Goal: Task Accomplishment & Management: Manage account settings

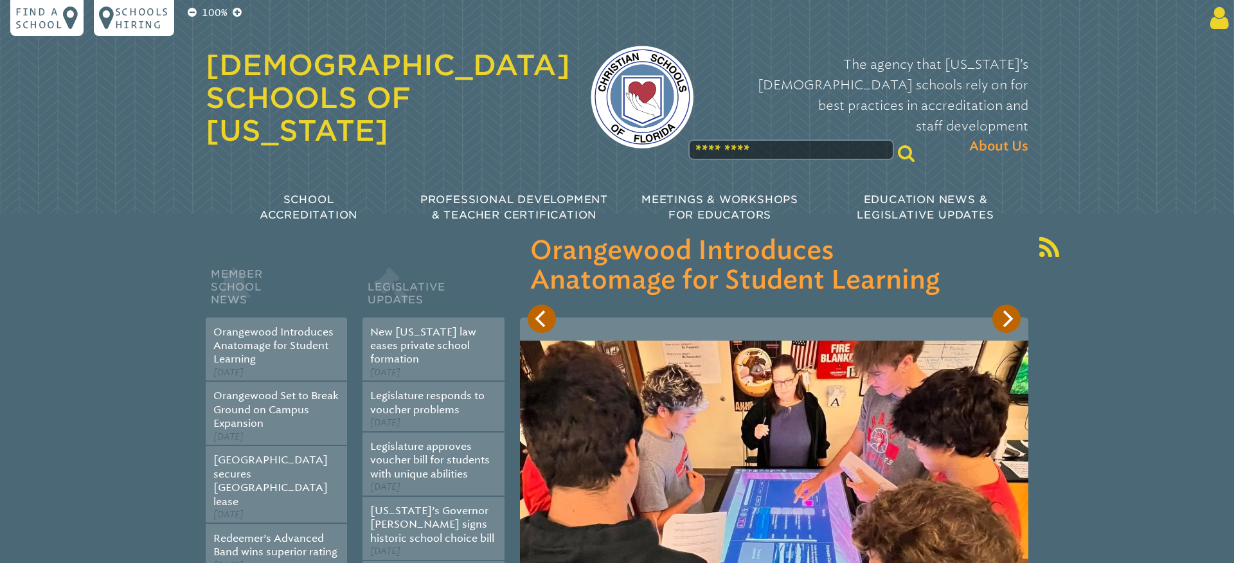
click at [1220, 19] on icon at bounding box center [1217, 18] width 24 height 26
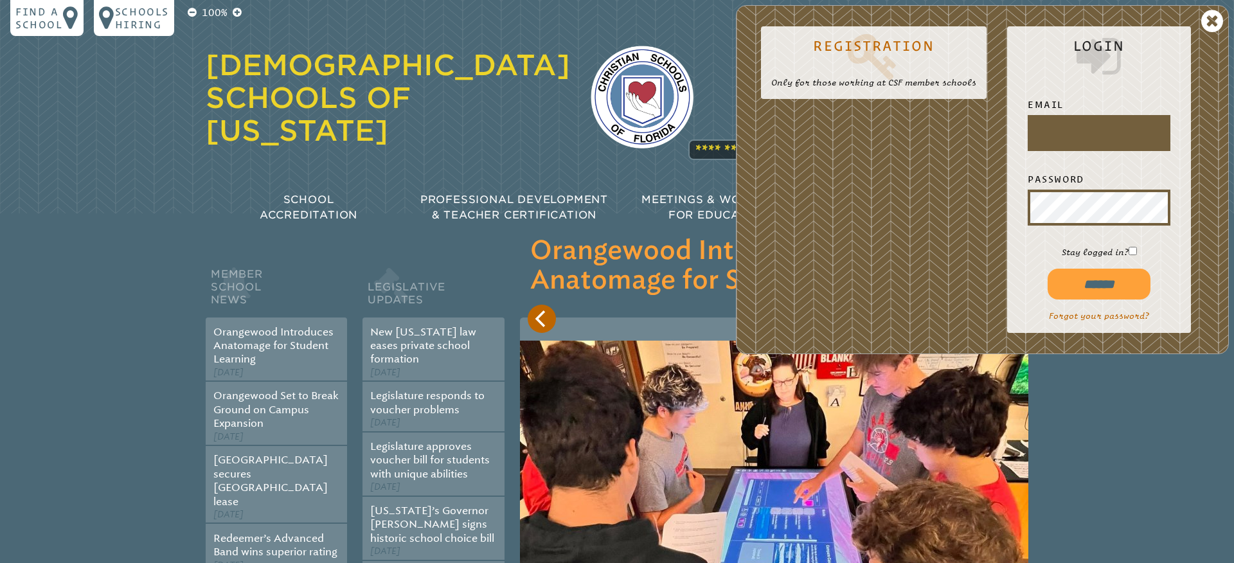
click at [1051, 138] on input "text" at bounding box center [1099, 133] width 138 height 31
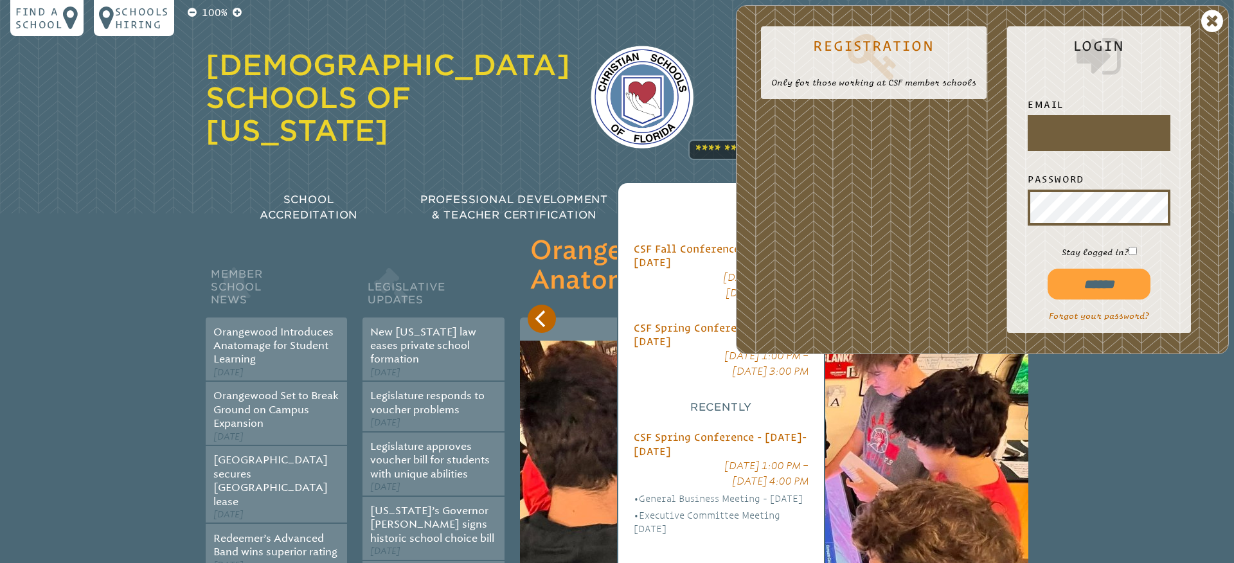
type input "**********"
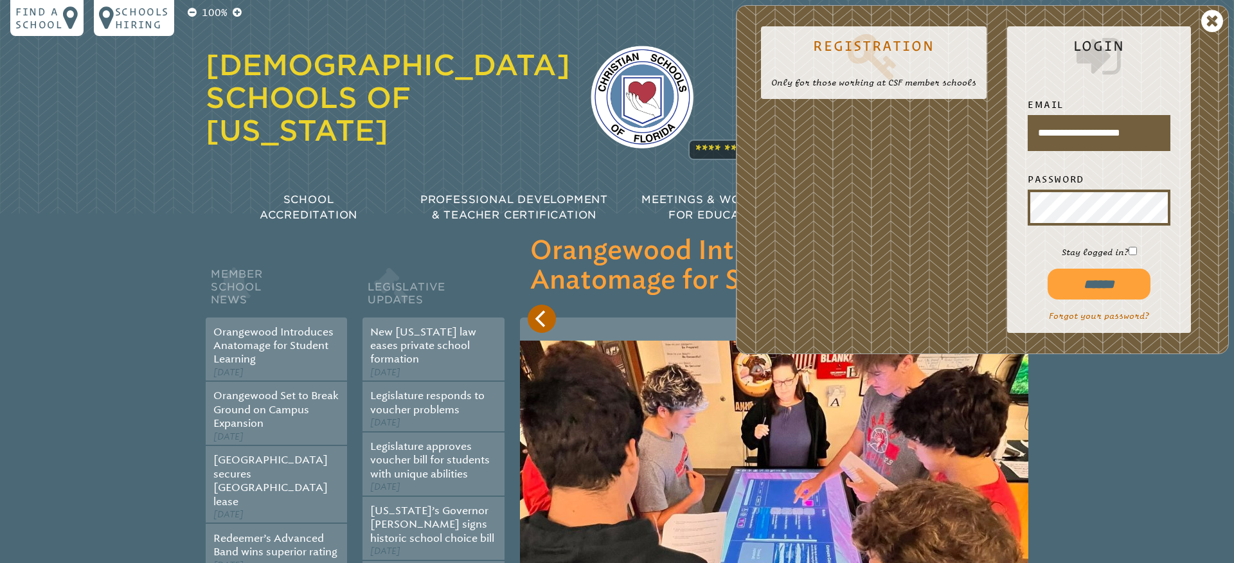
click at [1115, 281] on input "******" at bounding box center [1099, 284] width 103 height 31
type input "**********"
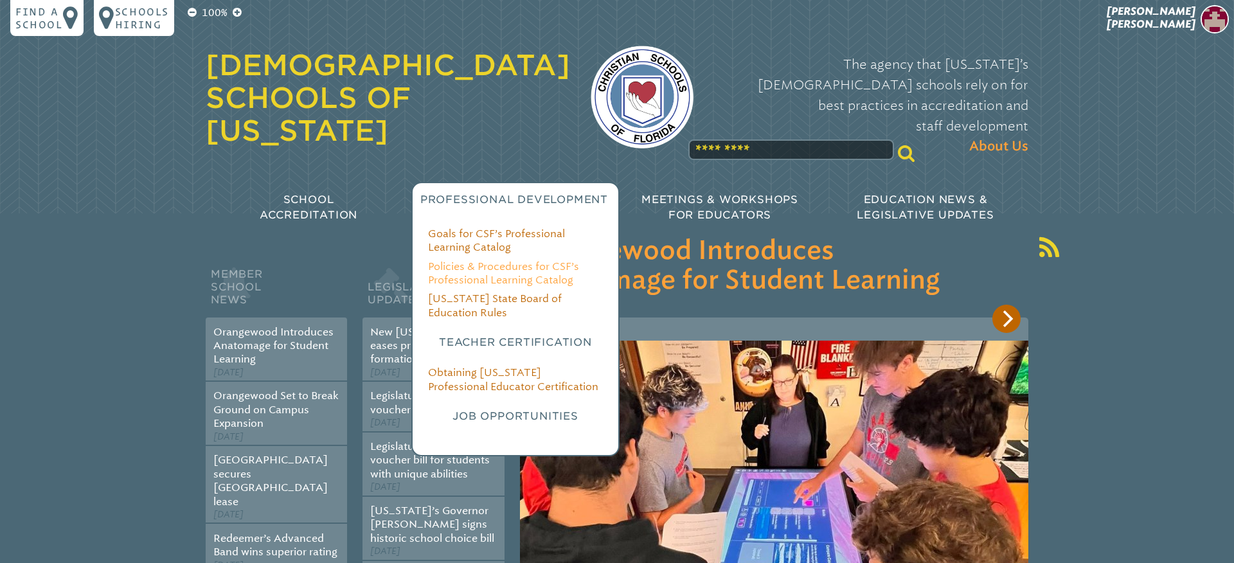
click at [492, 260] on link "Policies & Procedures for CSF’s Professional Learning Catalog" at bounding box center [503, 273] width 151 height 26
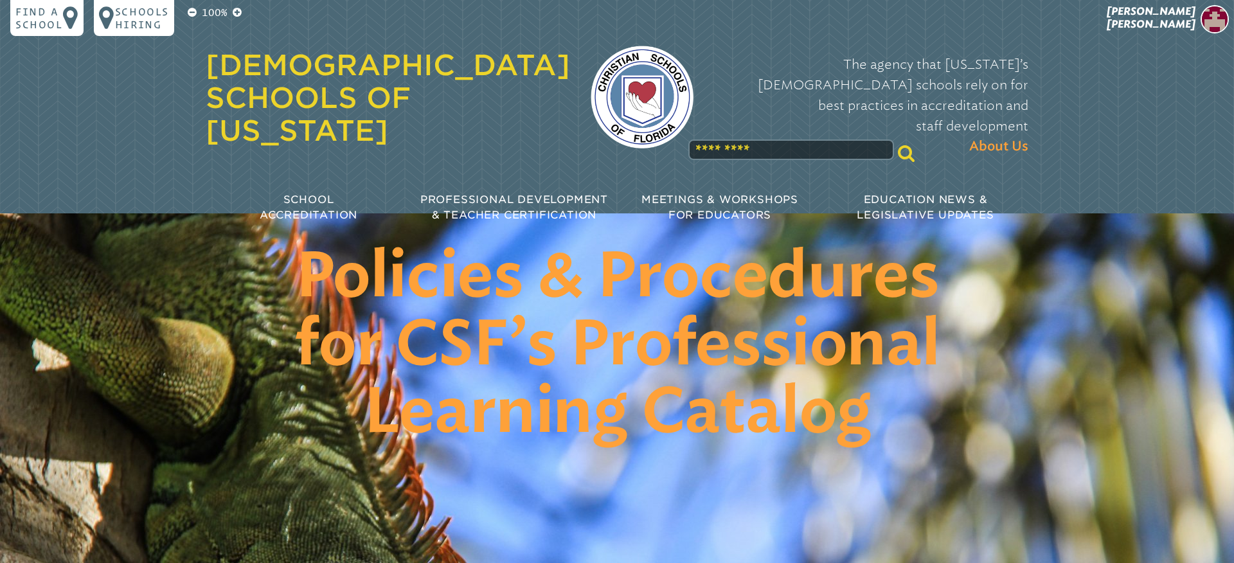
click at [244, 73] on link "[DEMOGRAPHIC_DATA] Schools of [US_STATE]" at bounding box center [388, 97] width 364 height 99
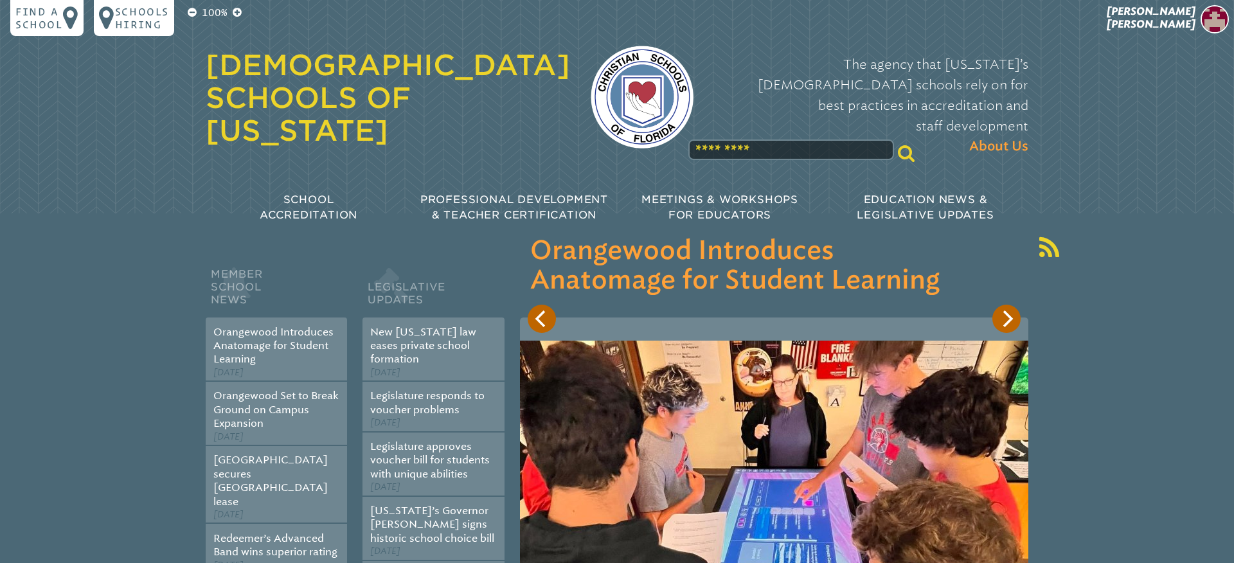
click at [285, 83] on link "[DEMOGRAPHIC_DATA] Schools of [US_STATE]" at bounding box center [388, 97] width 364 height 99
click at [1183, 22] on span "[PERSON_NAME]" at bounding box center [1151, 17] width 89 height 25
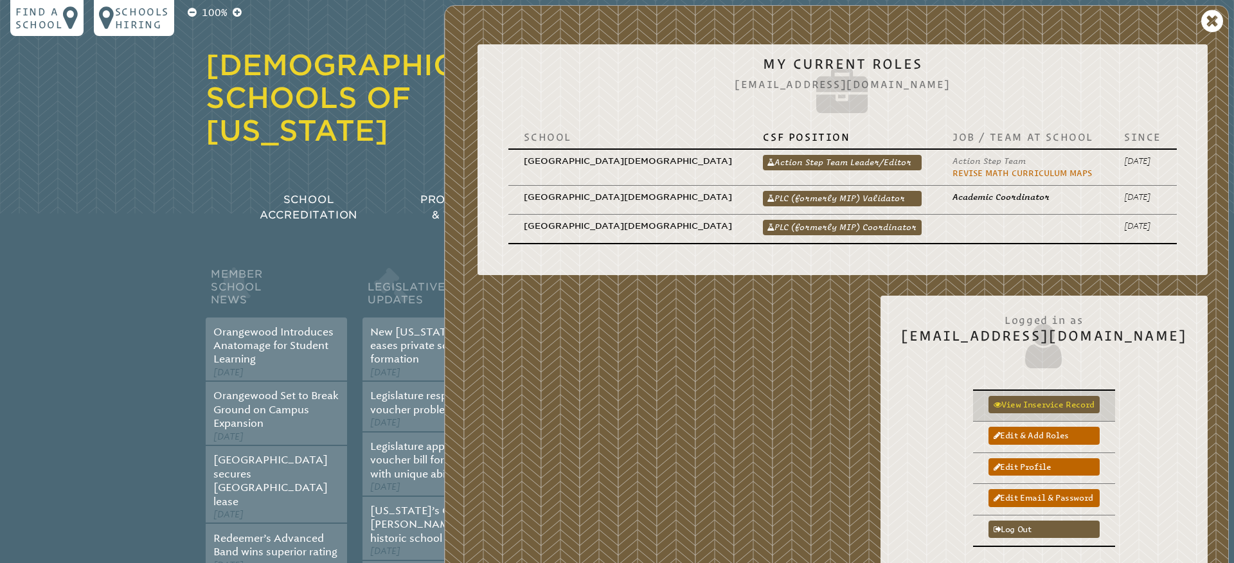
click at [1048, 396] on link "View inservice record" at bounding box center [1044, 404] width 111 height 17
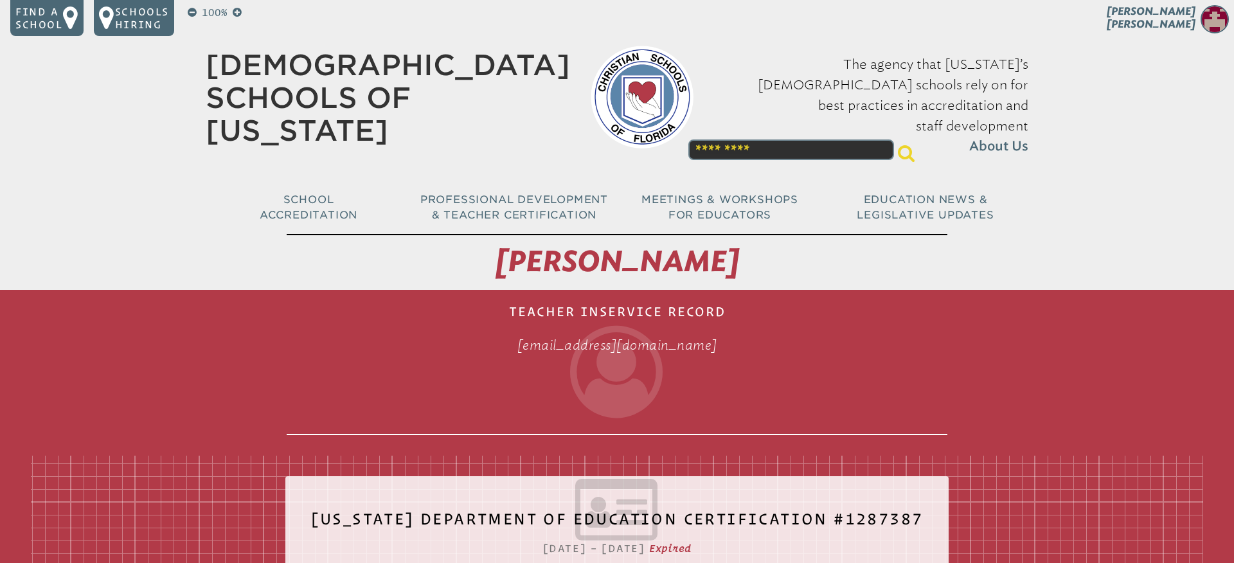
click at [744, 386] on icon at bounding box center [617, 372] width 661 height 93
click at [1180, 111] on header "Find a School Key Name City 1 [PERSON_NAME][GEOGRAPHIC_DATA][DEMOGRAPHIC_DATA] …" at bounding box center [617, 106] width 1234 height 213
click at [1194, 16] on span "[PERSON_NAME]" at bounding box center [1151, 17] width 89 height 25
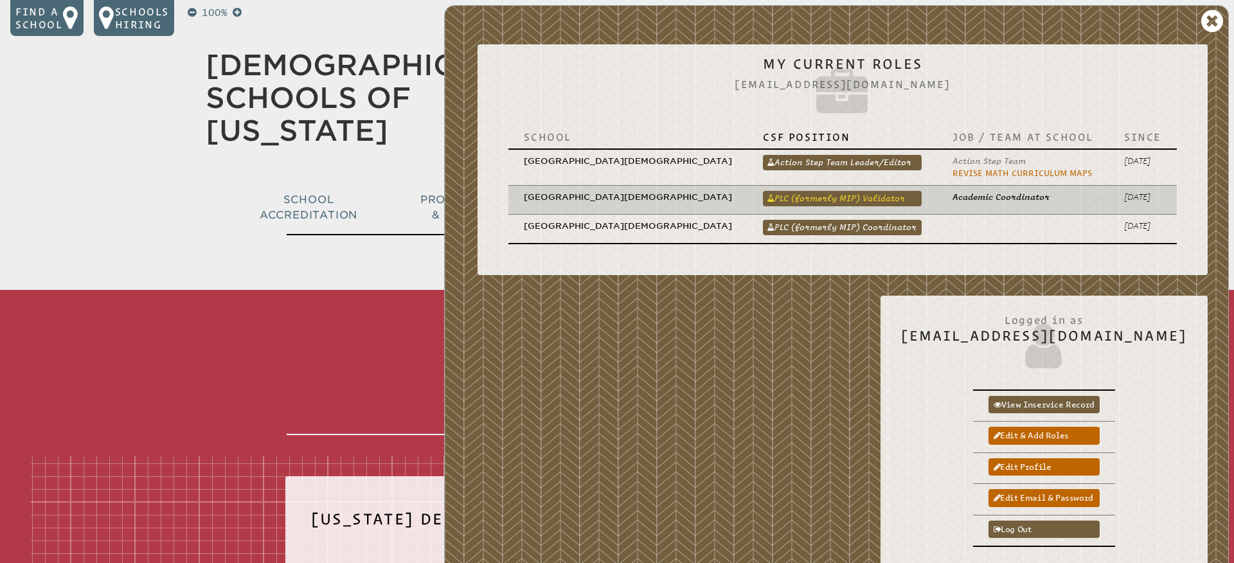
click at [781, 191] on link "PLC (formerly MIP) Validator" at bounding box center [842, 198] width 159 height 15
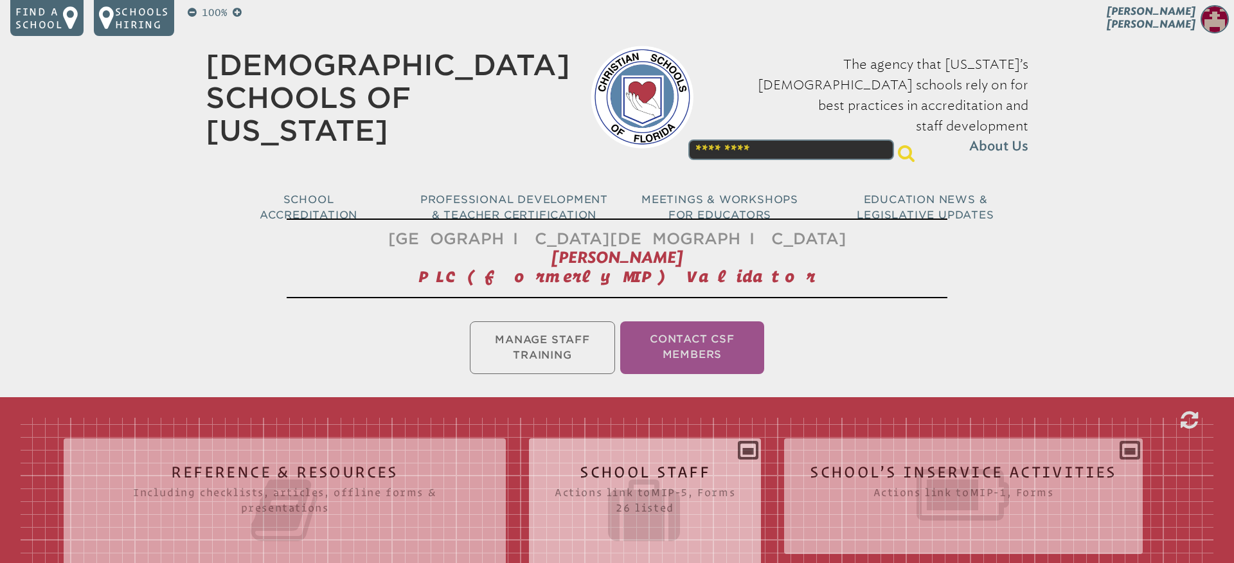
click at [618, 467] on h2 "School Staff Actions link to mip-5 , Forms 26 listed" at bounding box center [645, 505] width 181 height 82
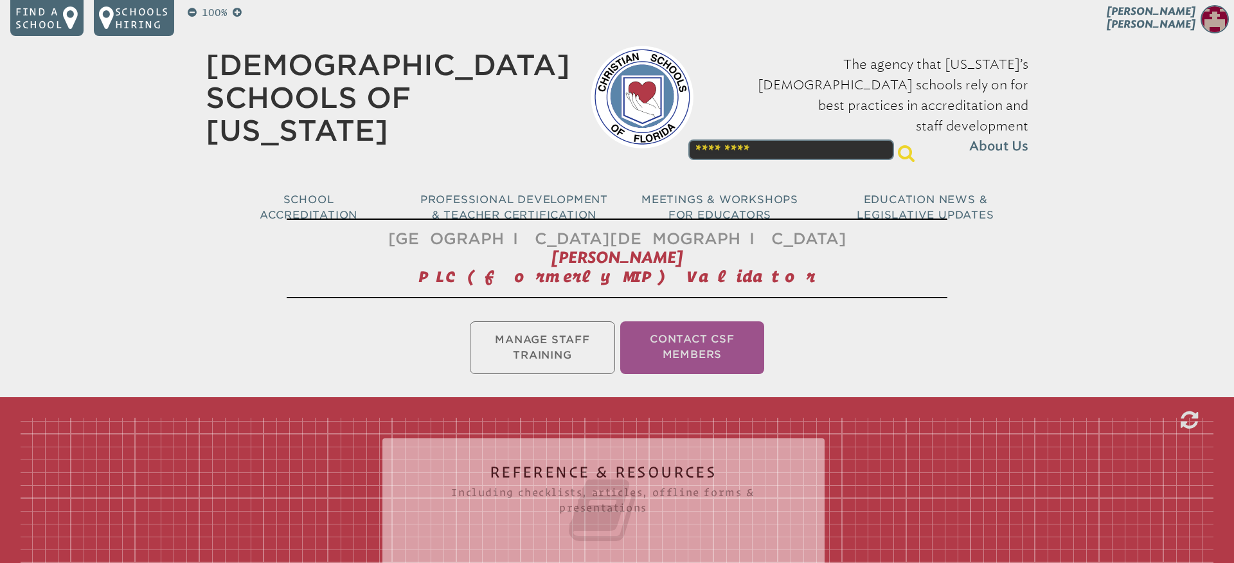
click at [535, 357] on ul "Manage Staff Training Contact CSF Members" at bounding box center [617, 348] width 1234 height 58
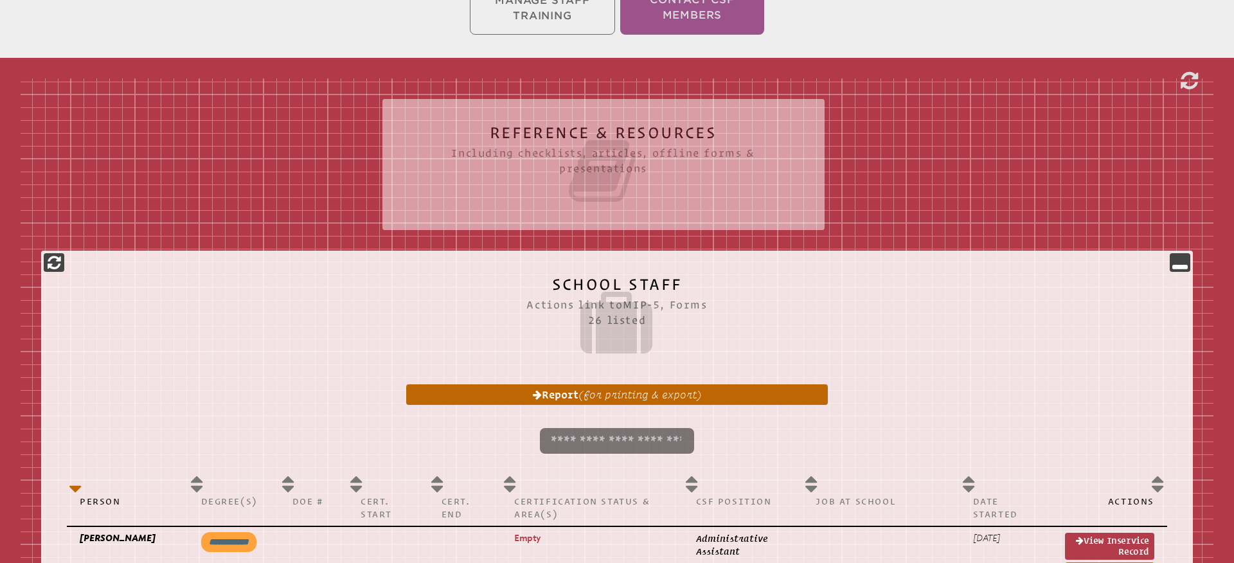
scroll to position [347, 0]
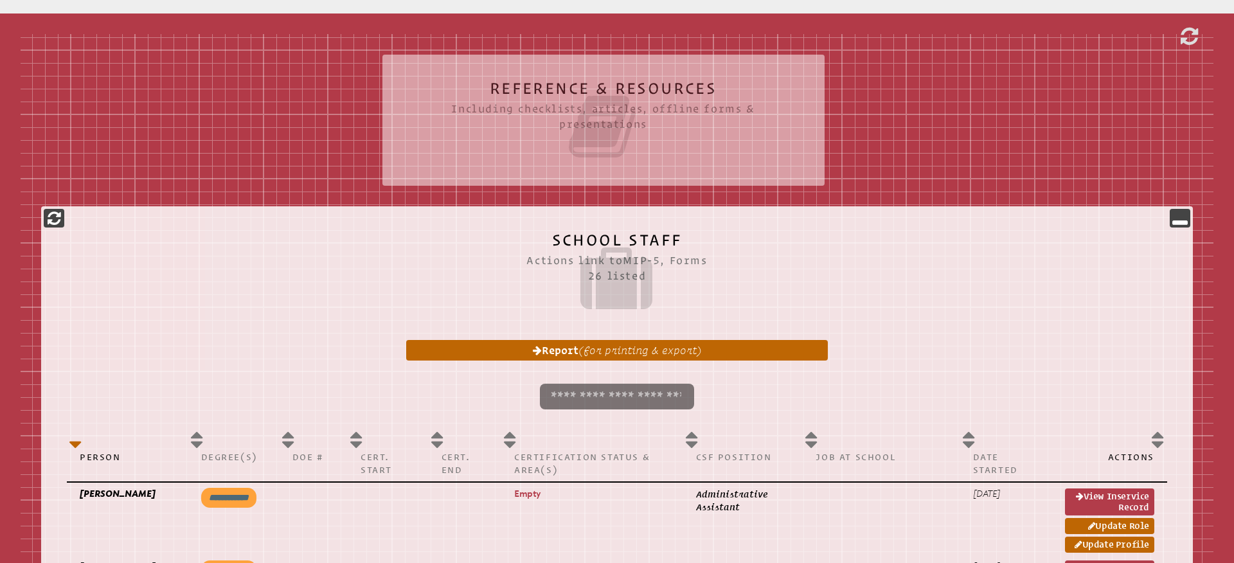
scroll to position [386, 0]
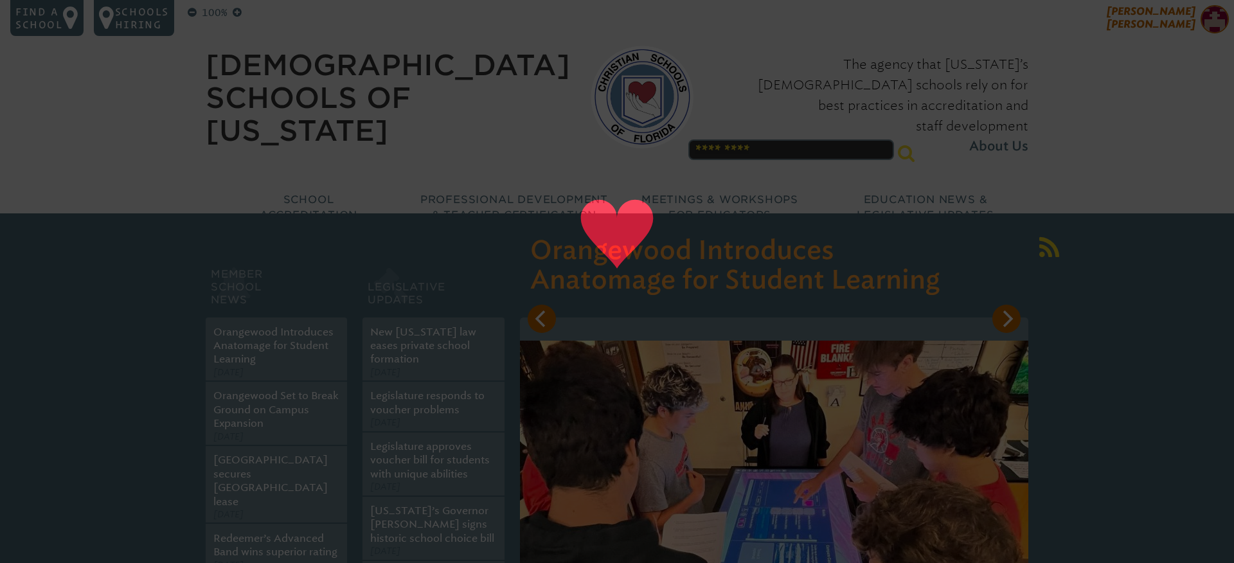
click at [1214, 28] on img at bounding box center [1215, 19] width 28 height 28
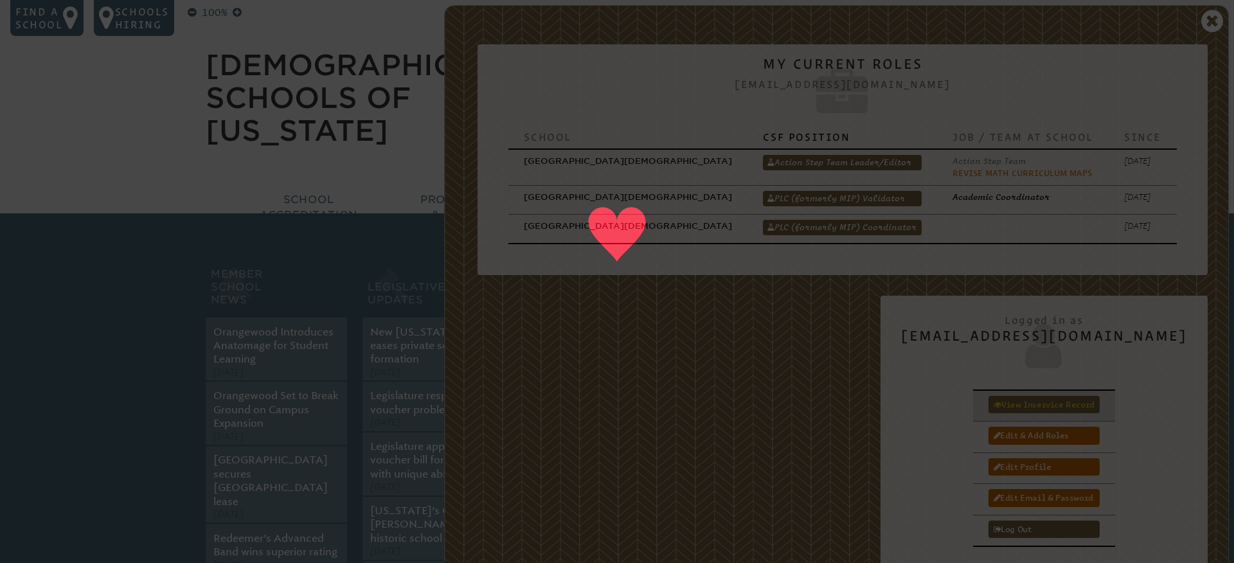
click at [1051, 396] on link "View inservice record" at bounding box center [1044, 404] width 111 height 17
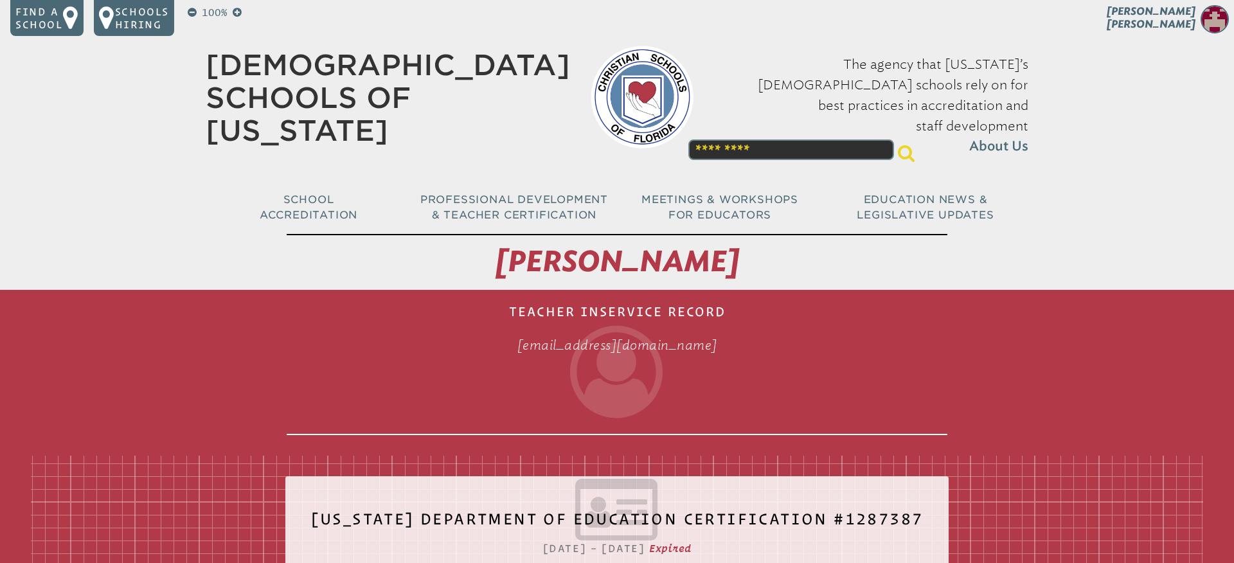
click at [437, 396] on icon at bounding box center [617, 372] width 661 height 93
click at [1201, 18] on img at bounding box center [1215, 19] width 28 height 28
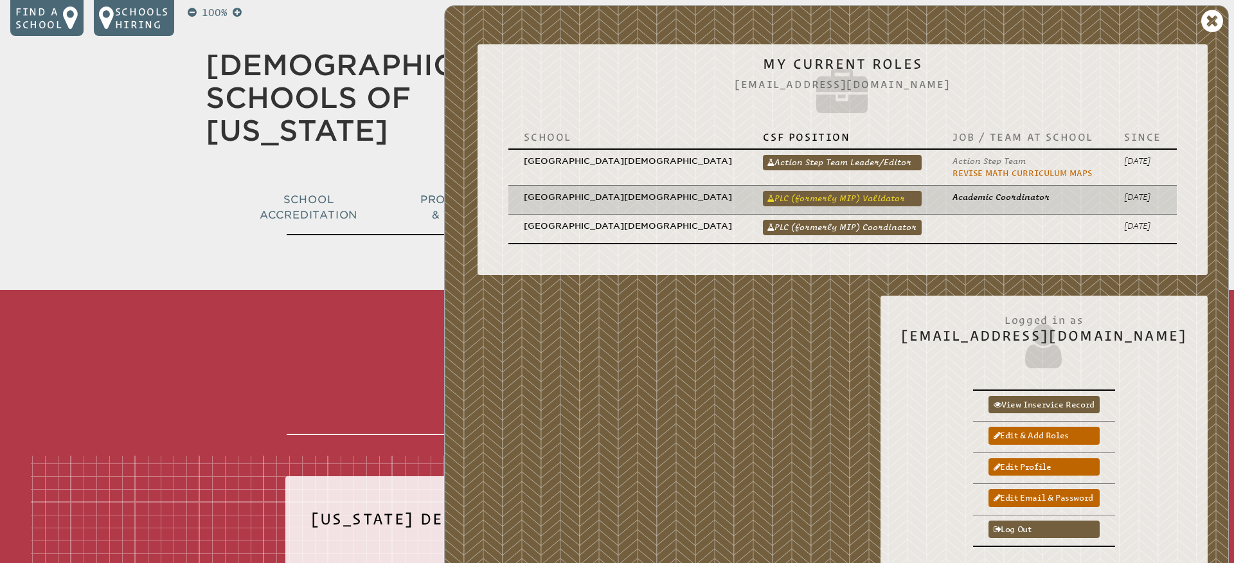
click at [769, 191] on link "PLC (formerly MIP) Validator" at bounding box center [842, 198] width 159 height 15
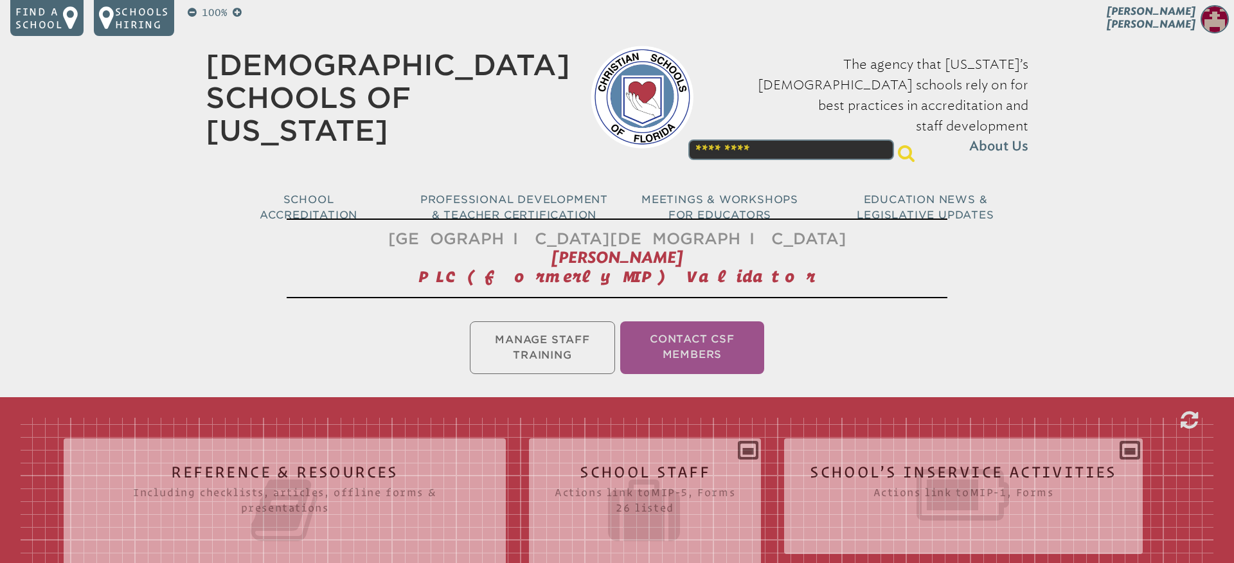
click at [305, 354] on ul "Manage Staff Training Contact CSF Members" at bounding box center [617, 348] width 1234 height 58
click at [521, 350] on ul "Manage Staff Training Contact CSF Members" at bounding box center [617, 348] width 1234 height 58
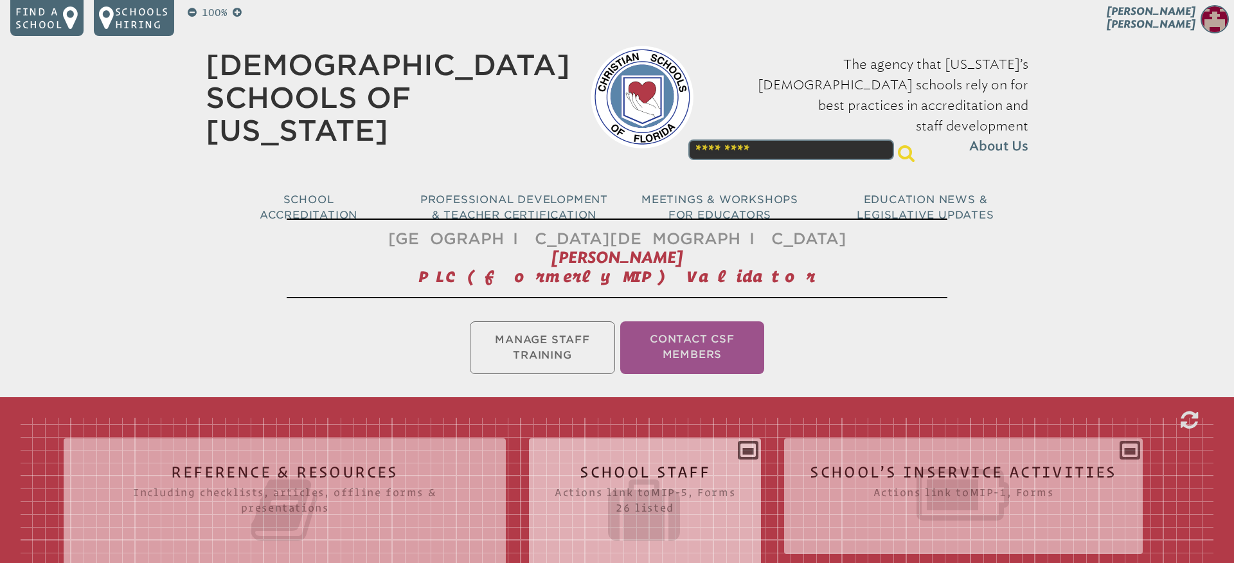
click at [607, 470] on h2 "School Staff Actions link to mip-5 , Forms 26 listed" at bounding box center [645, 505] width 181 height 82
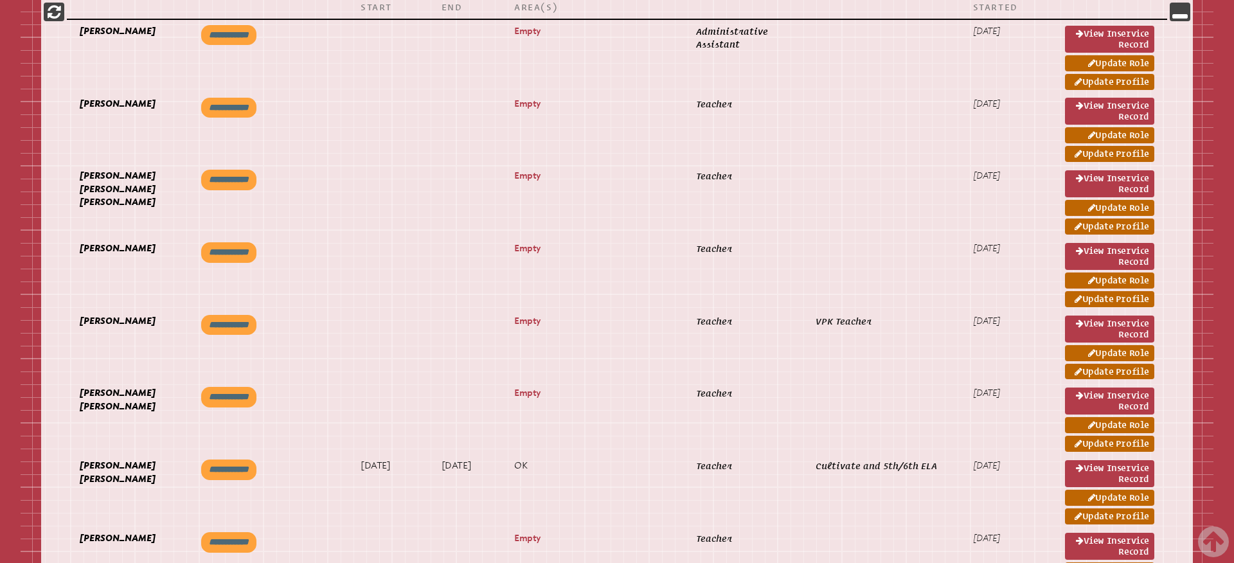
scroll to position [849, 0]
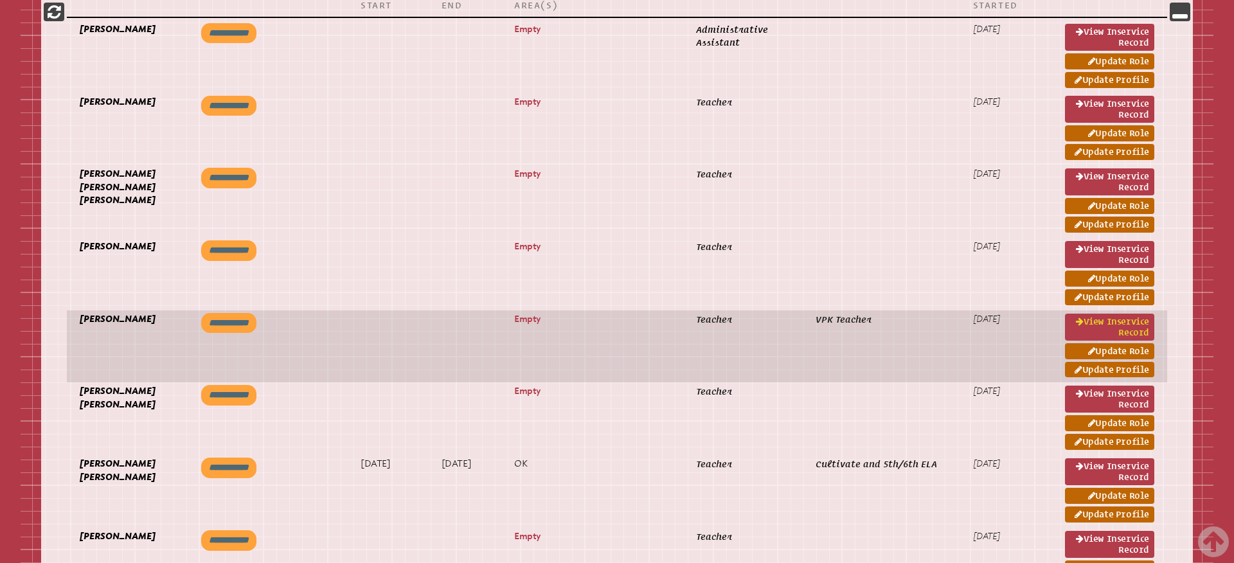
click at [1101, 319] on link "View inservice record" at bounding box center [1109, 327] width 89 height 27
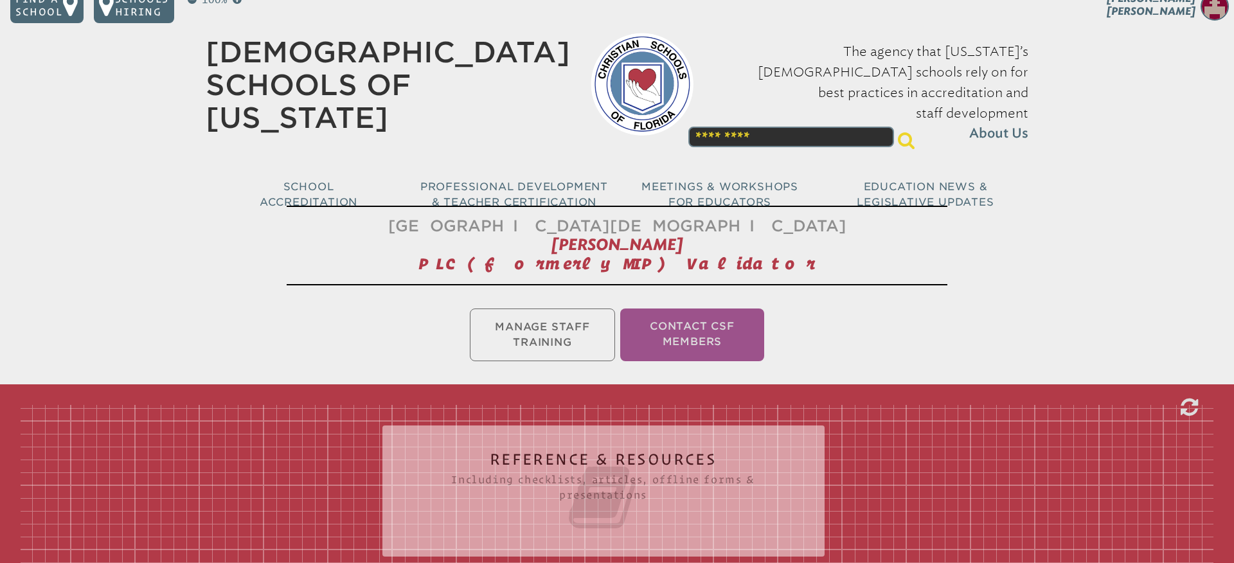
scroll to position [0, 0]
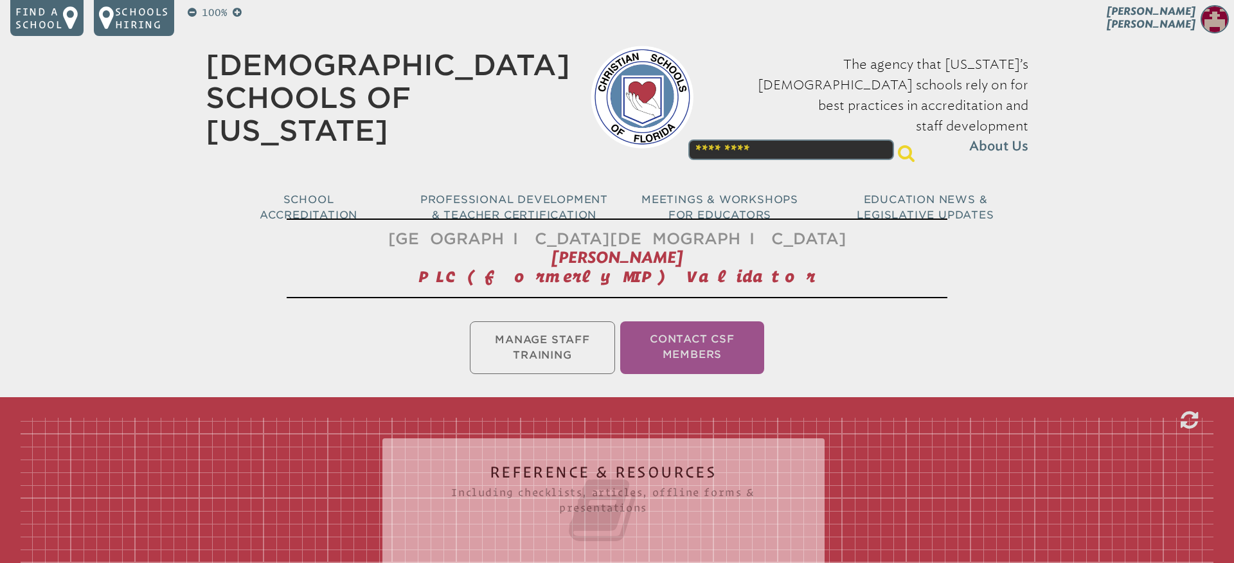
click at [523, 349] on ul "Manage Staff Training Contact CSF Members" at bounding box center [617, 348] width 1234 height 58
click at [982, 344] on ul "Manage Staff Training Contact CSF Members" at bounding box center [617, 348] width 1234 height 58
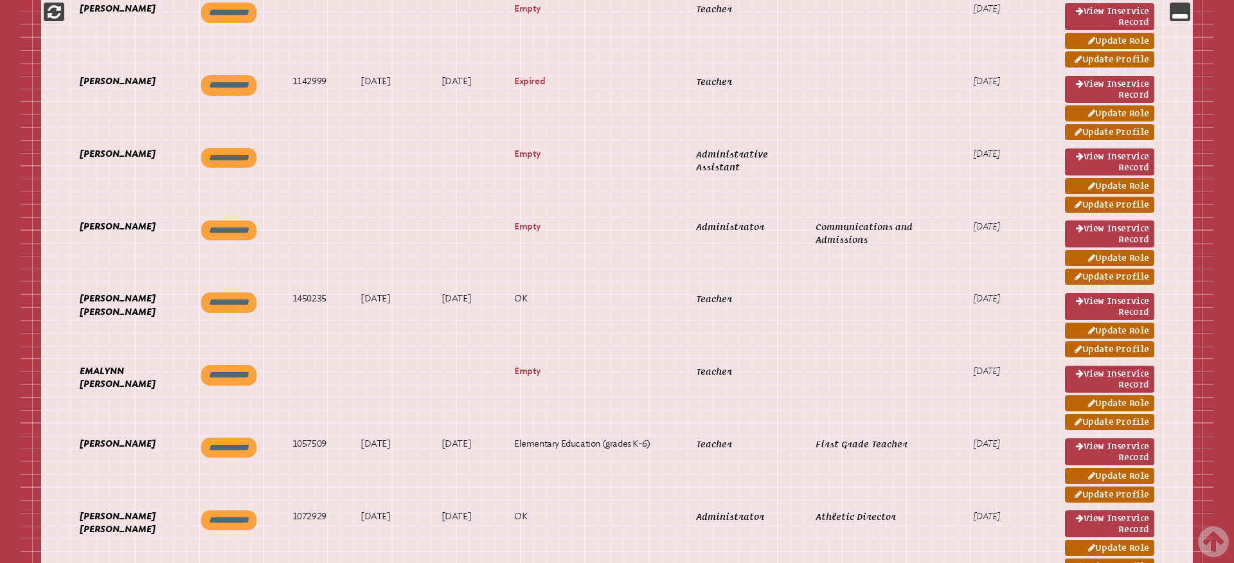
scroll to position [1813, 0]
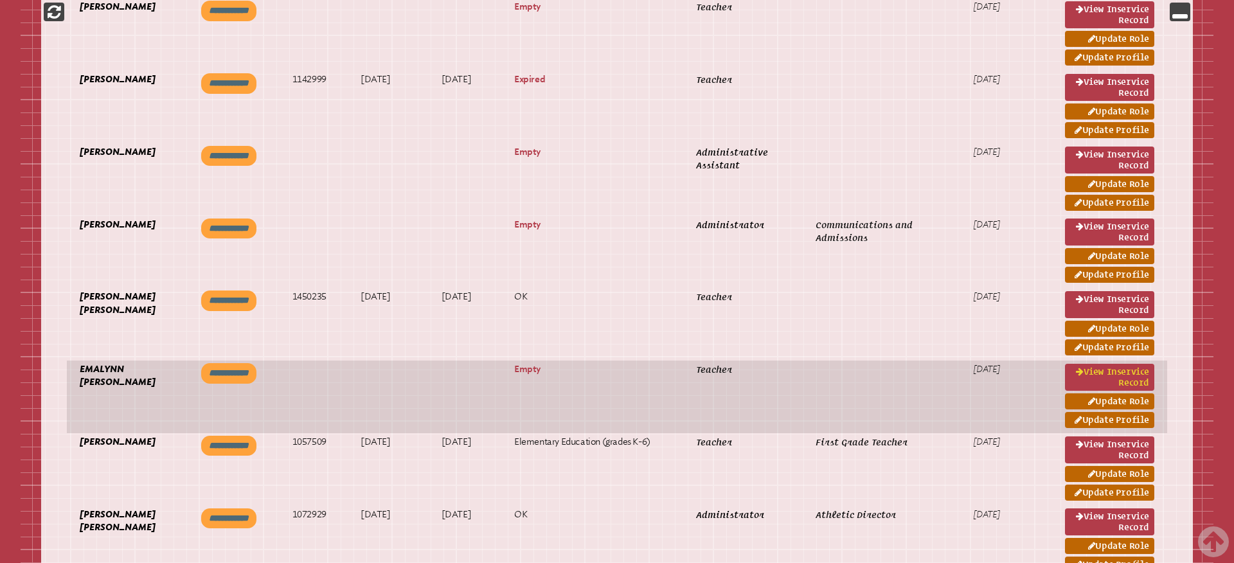
click at [1105, 372] on link "View inservice record" at bounding box center [1109, 377] width 89 height 27
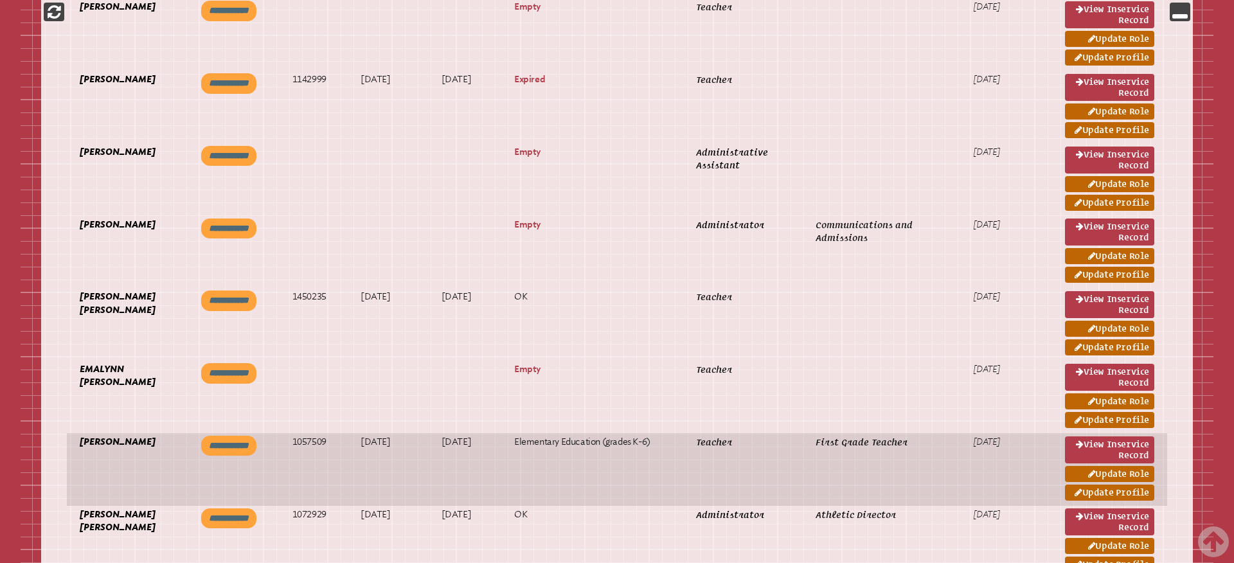
click at [249, 446] on input "**********" at bounding box center [228, 446] width 55 height 21
click at [235, 451] on td "BA," at bounding box center [233, 469] width 91 height 73
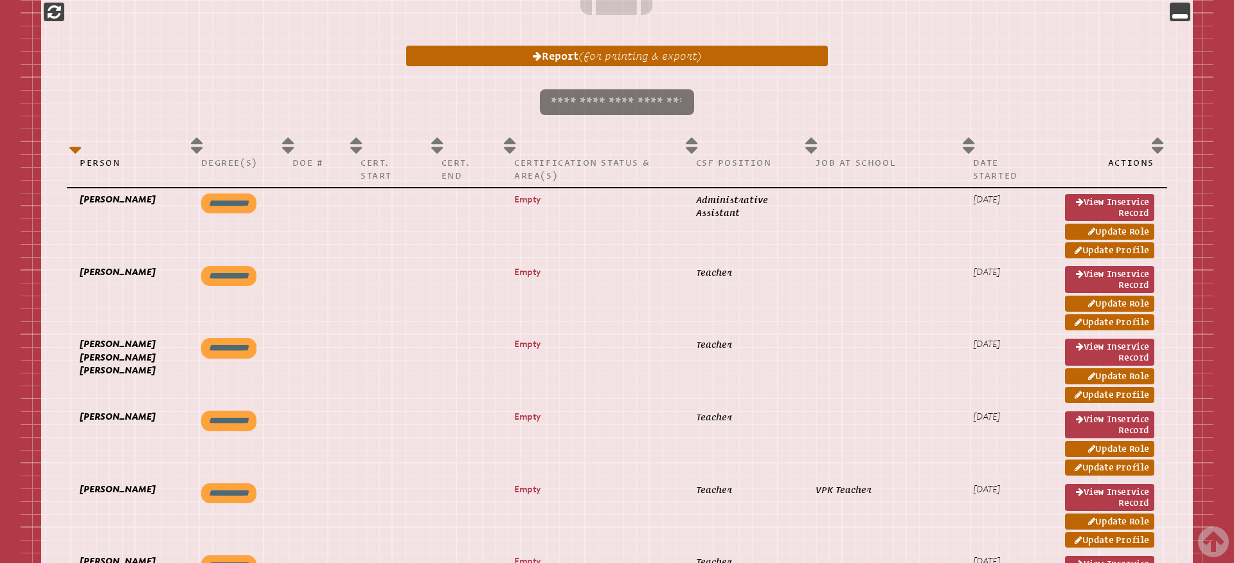
scroll to position [656, 0]
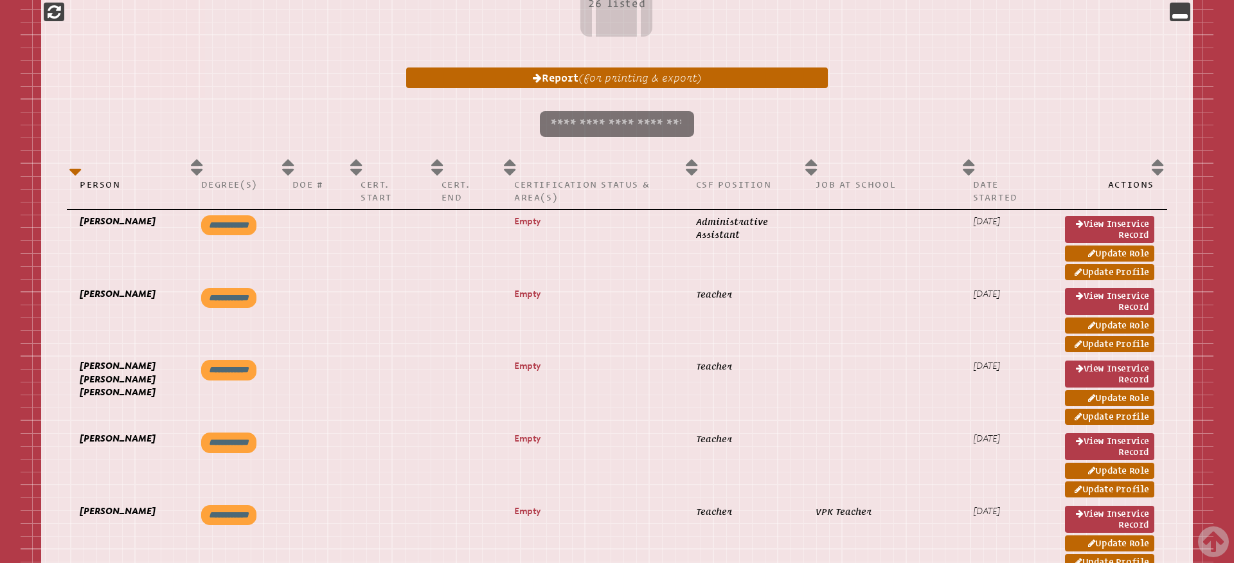
click at [959, 32] on icon at bounding box center [617, 6] width 1101 height 72
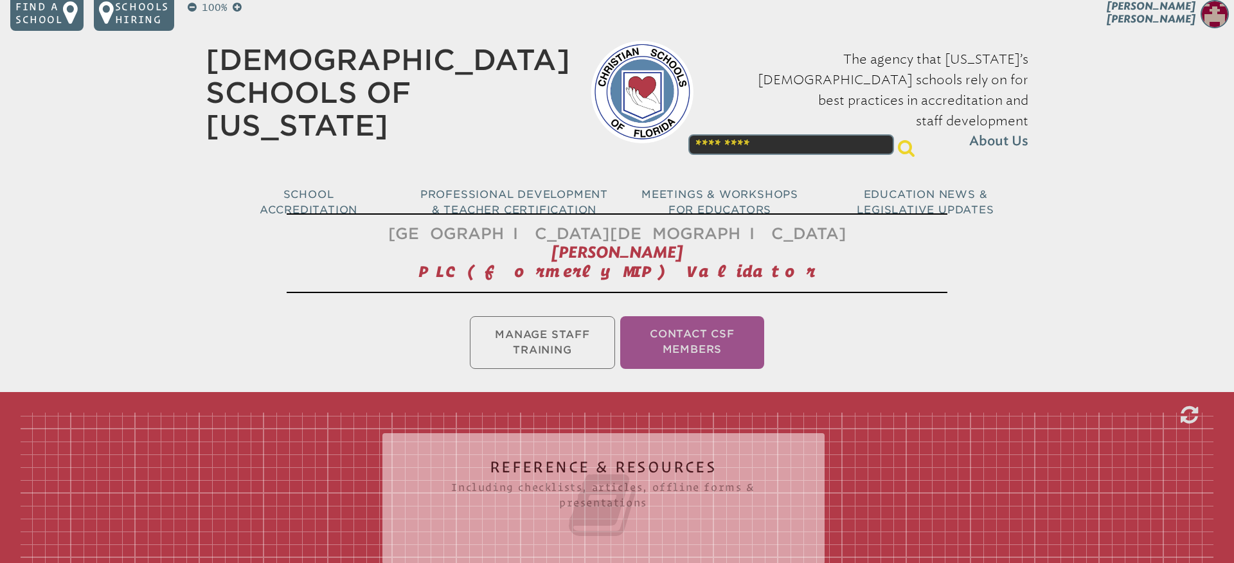
scroll to position [0, 0]
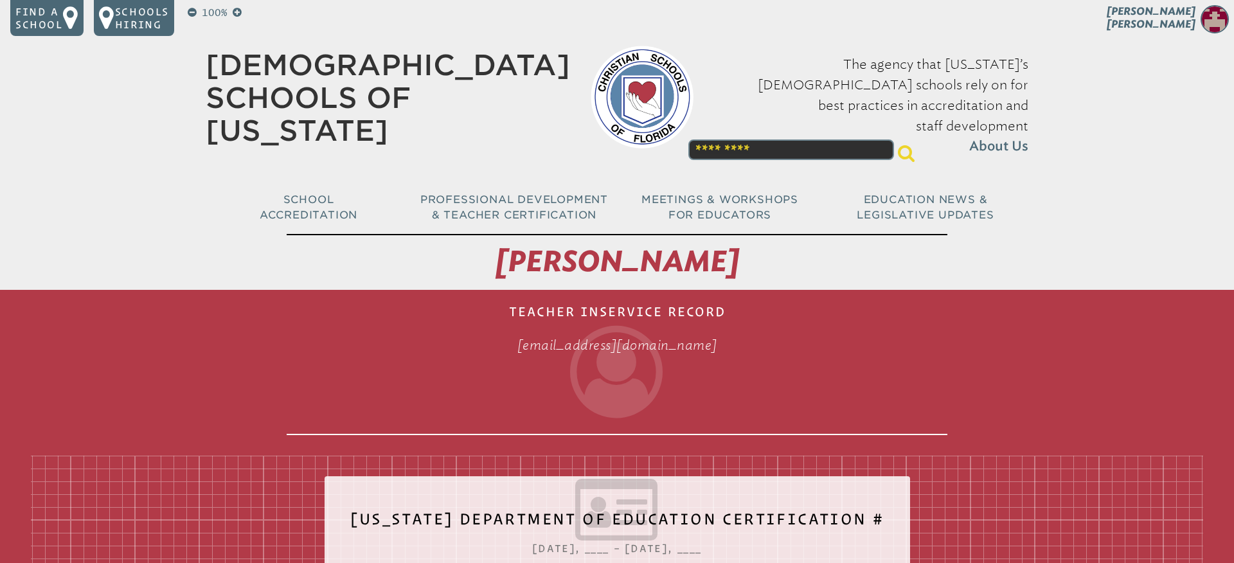
click at [903, 384] on icon at bounding box center [617, 372] width 661 height 93
